Goal: Information Seeking & Learning: Learn about a topic

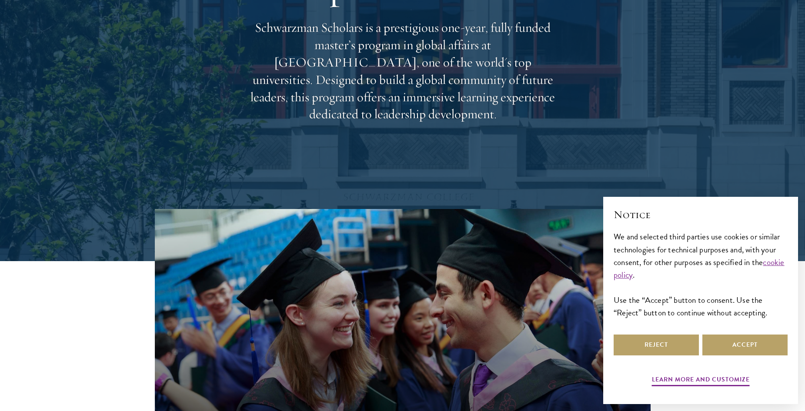
scroll to position [174, 0]
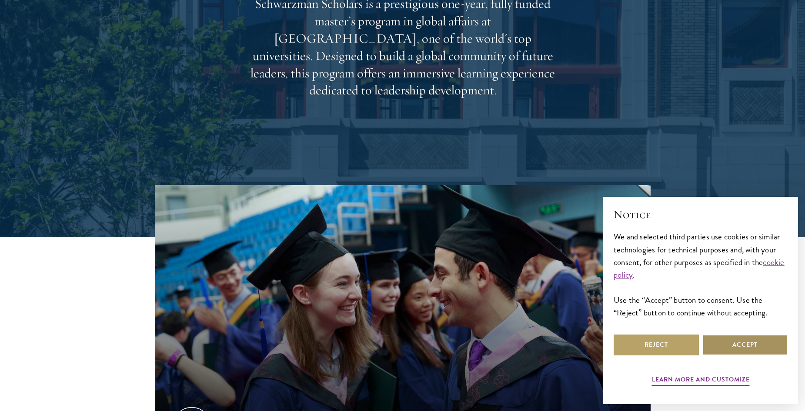
click at [713, 341] on button "Accept" at bounding box center [744, 345] width 85 height 21
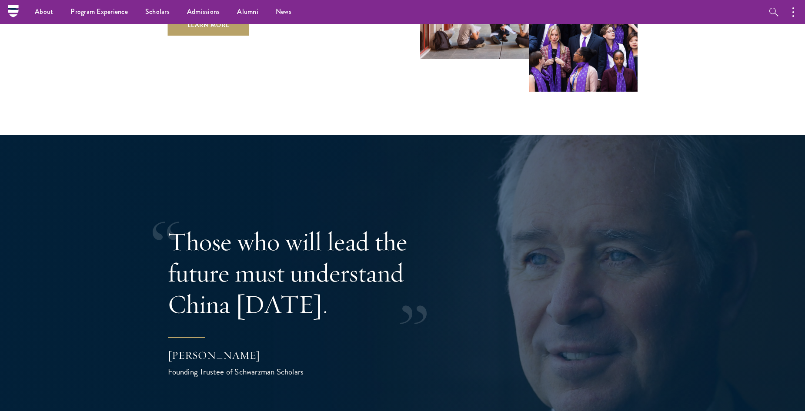
scroll to position [1522, 0]
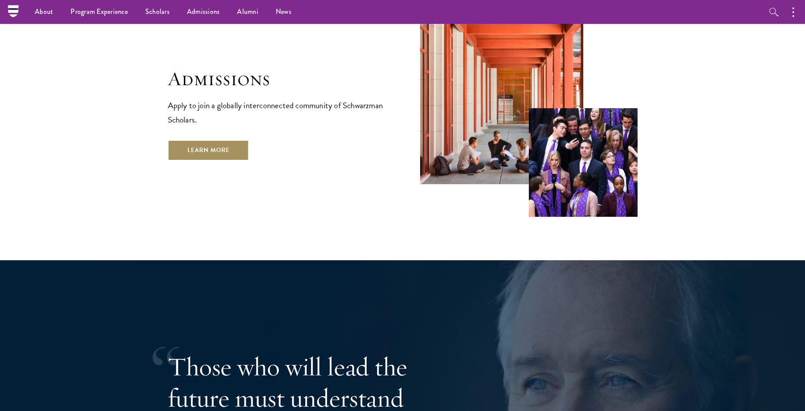
click at [214, 140] on link "Learn More" at bounding box center [208, 150] width 81 height 21
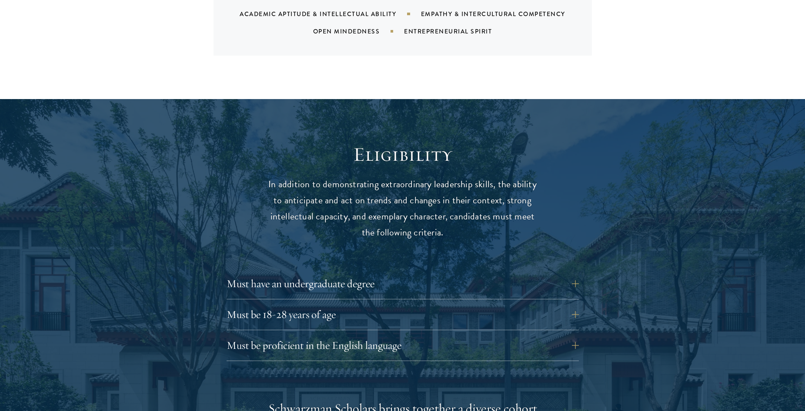
scroll to position [1044, 0]
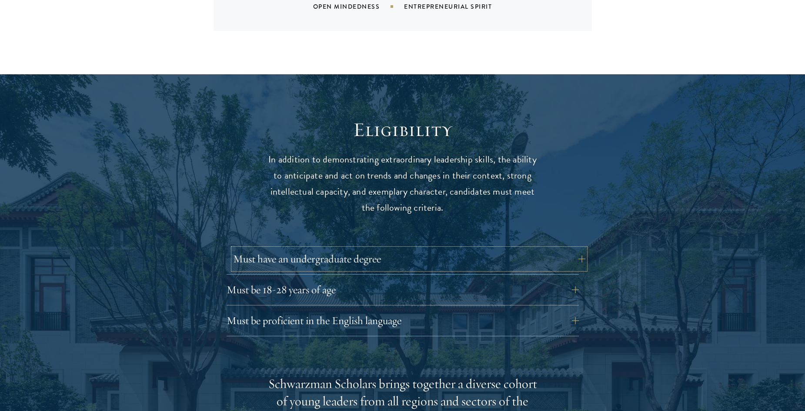
click at [361, 251] on button "Must have an undergraduate degree" at bounding box center [409, 259] width 352 height 21
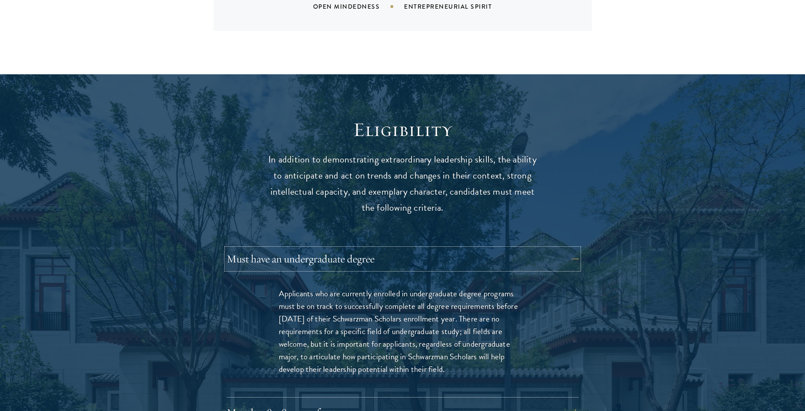
scroll to position [1218, 0]
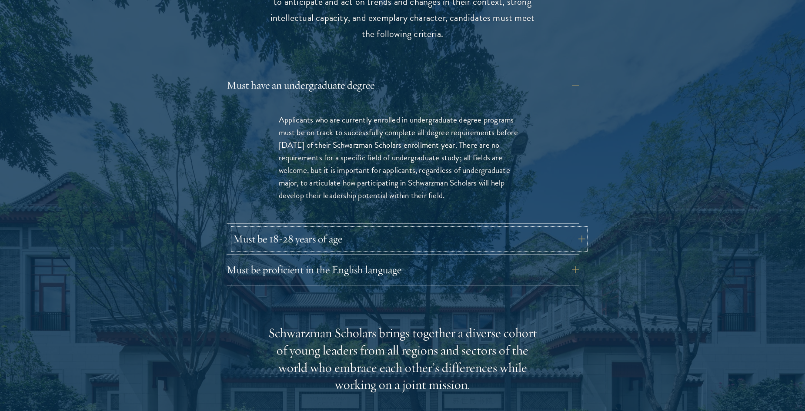
click at [420, 229] on button "Must be 18-28 years of age" at bounding box center [409, 239] width 352 height 21
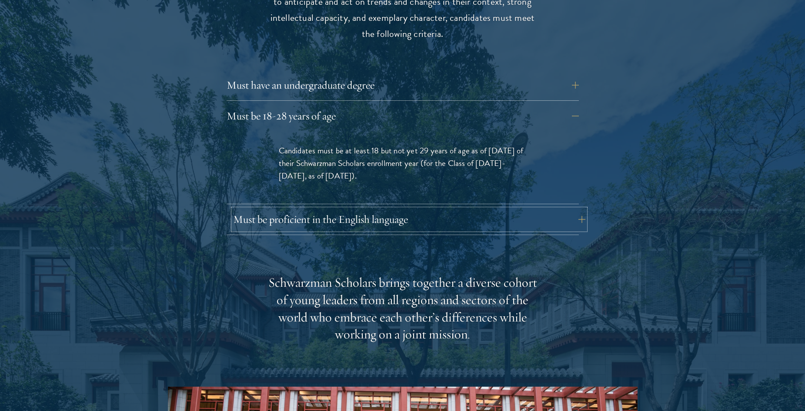
click at [364, 209] on button "Must be proficient in the English language" at bounding box center [409, 219] width 352 height 21
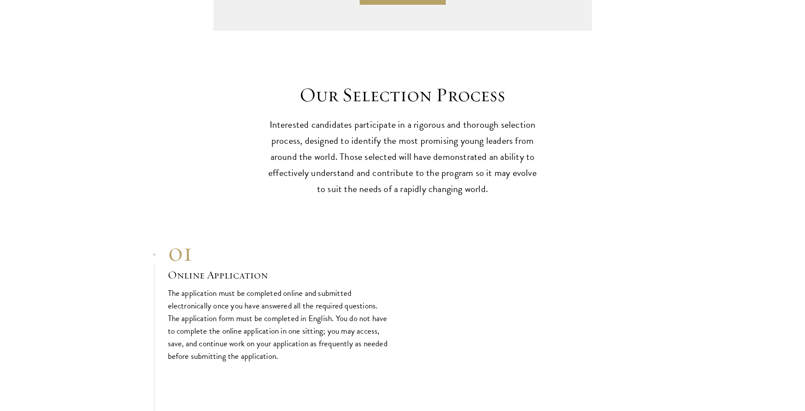
scroll to position [2957, 0]
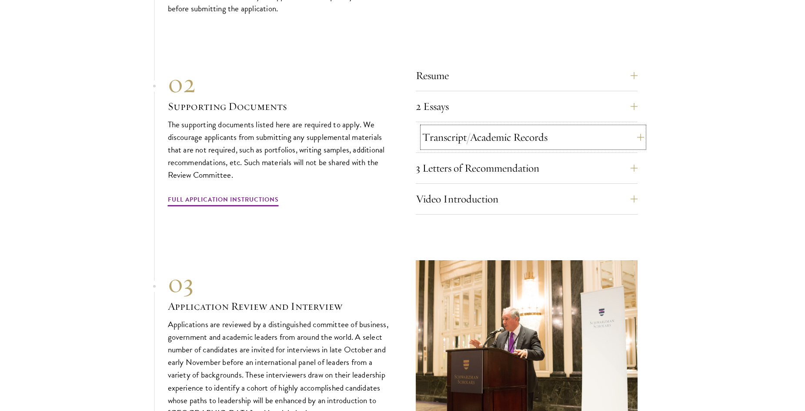
click at [468, 127] on button "Transcript/Academic Records" at bounding box center [533, 137] width 222 height 21
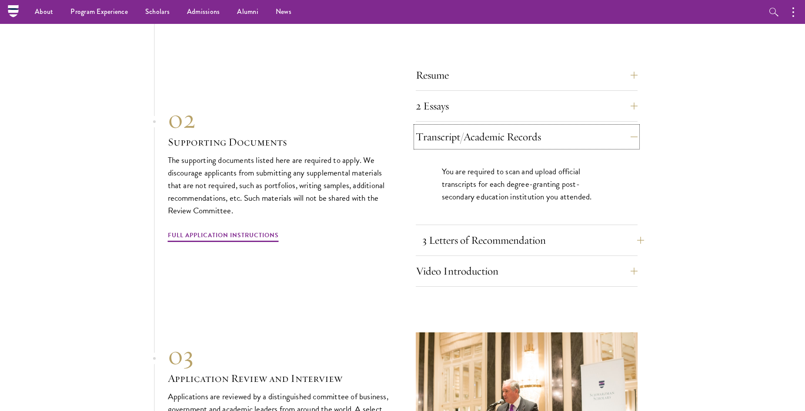
scroll to position [2725, 0]
click at [478, 231] on button "3 Letters of Recommendation" at bounding box center [533, 241] width 222 height 21
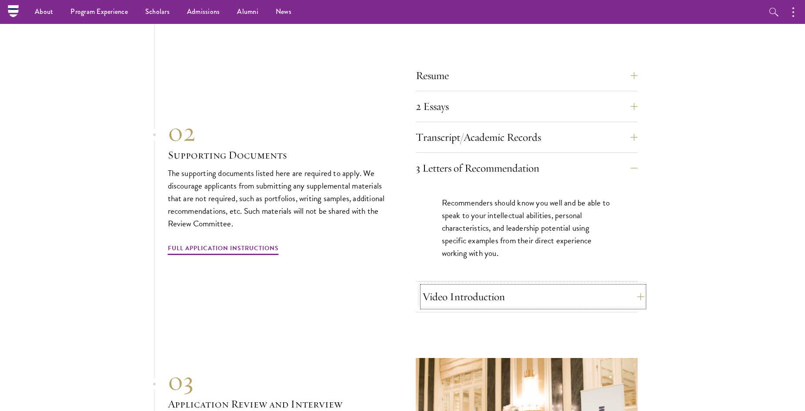
click at [464, 287] on button "Video Introduction" at bounding box center [533, 297] width 222 height 21
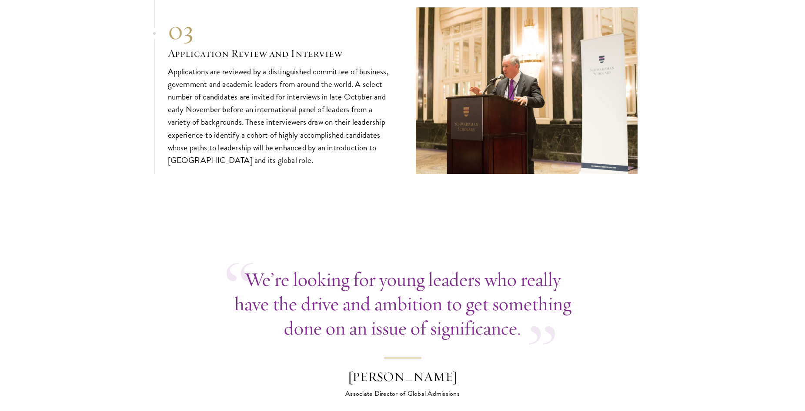
scroll to position [3247, 0]
